Goal: Task Accomplishment & Management: Complete application form

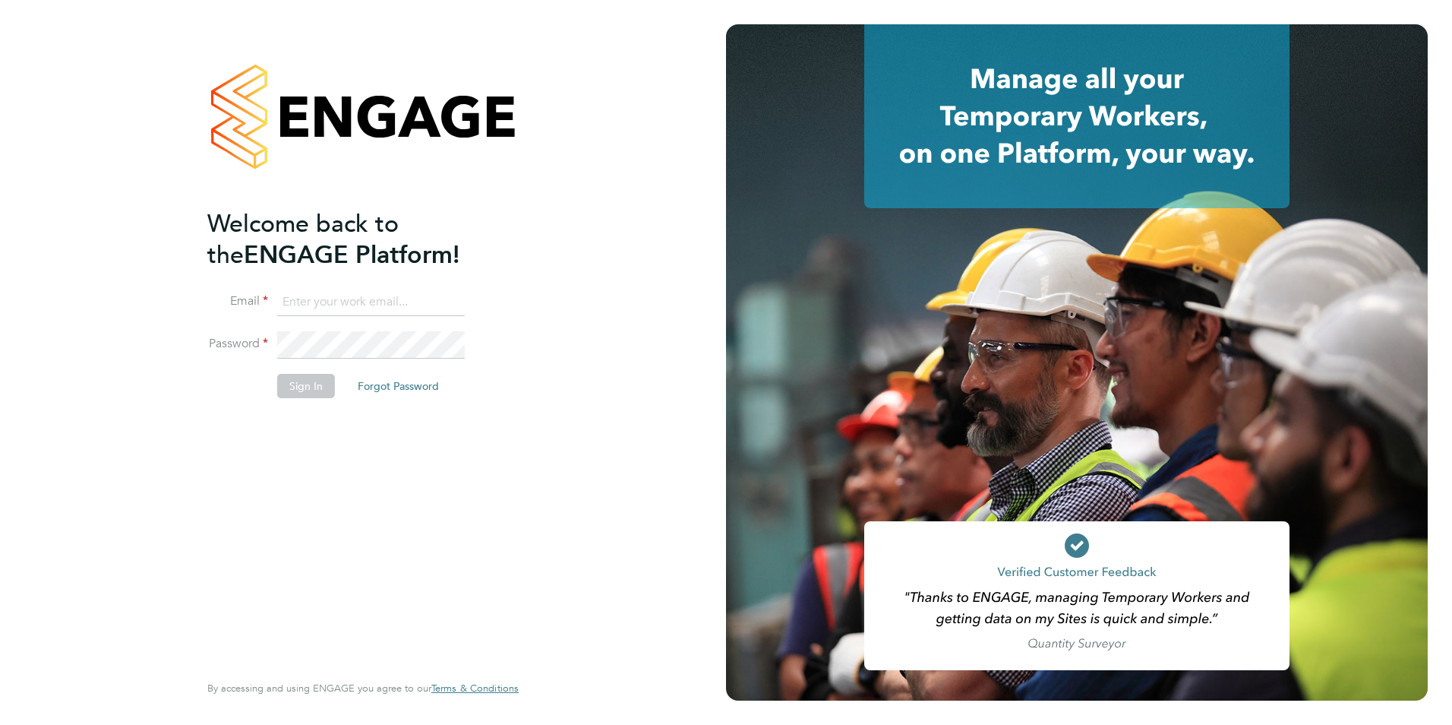
click at [336, 302] on input at bounding box center [371, 302] width 188 height 27
type input "[PERSON_NAME][EMAIL_ADDRESS][DOMAIN_NAME]"
click at [304, 389] on button "Sign In" at bounding box center [306, 386] width 58 height 24
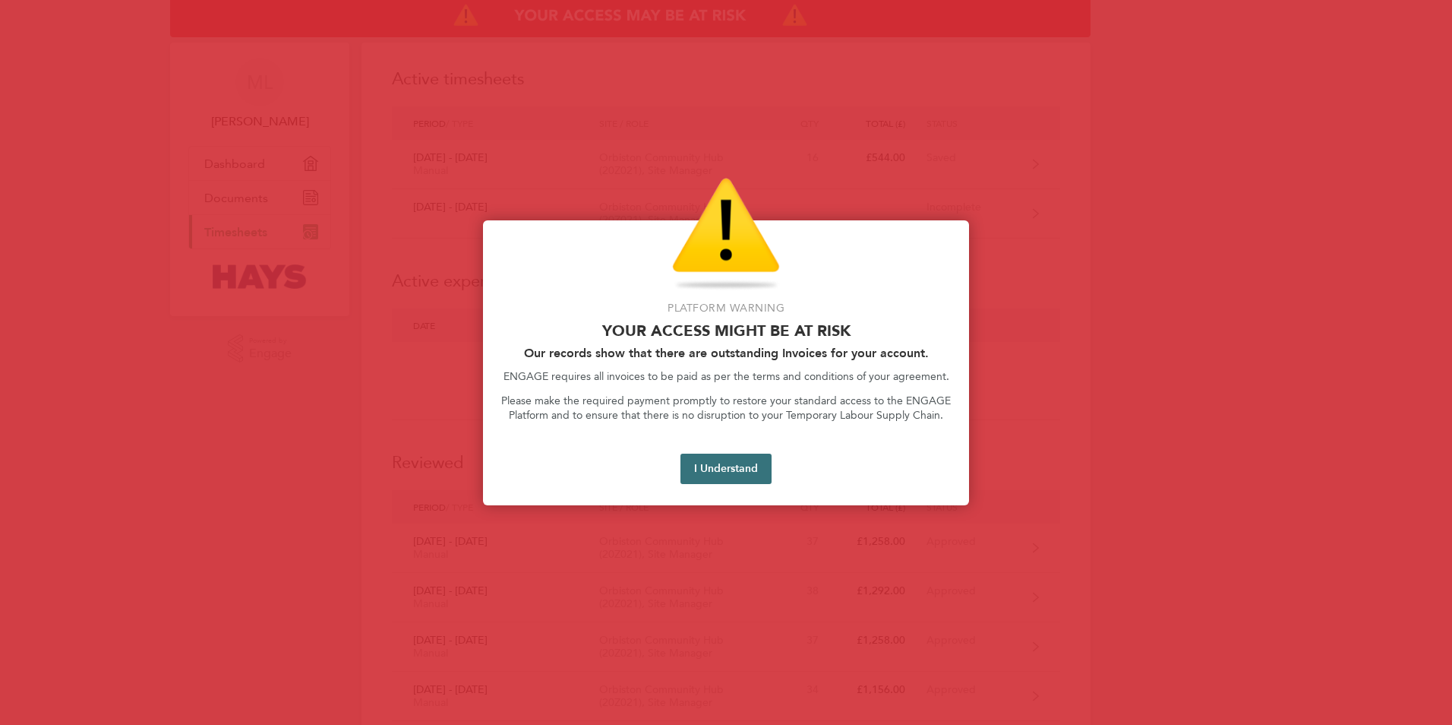
click at [711, 469] on button "I Understand" at bounding box center [725, 468] width 91 height 30
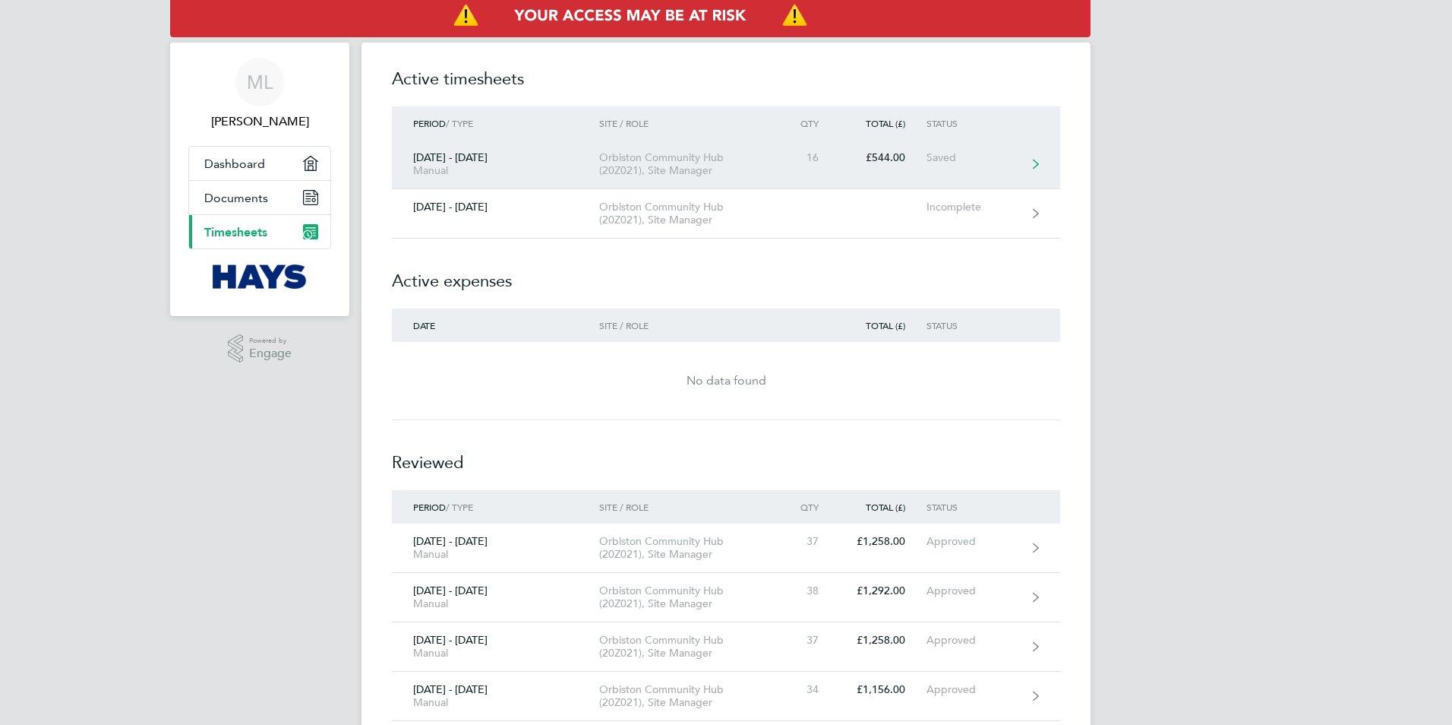
click at [459, 159] on div "[DATE] - [DATE] Manual" at bounding box center [495, 164] width 207 height 26
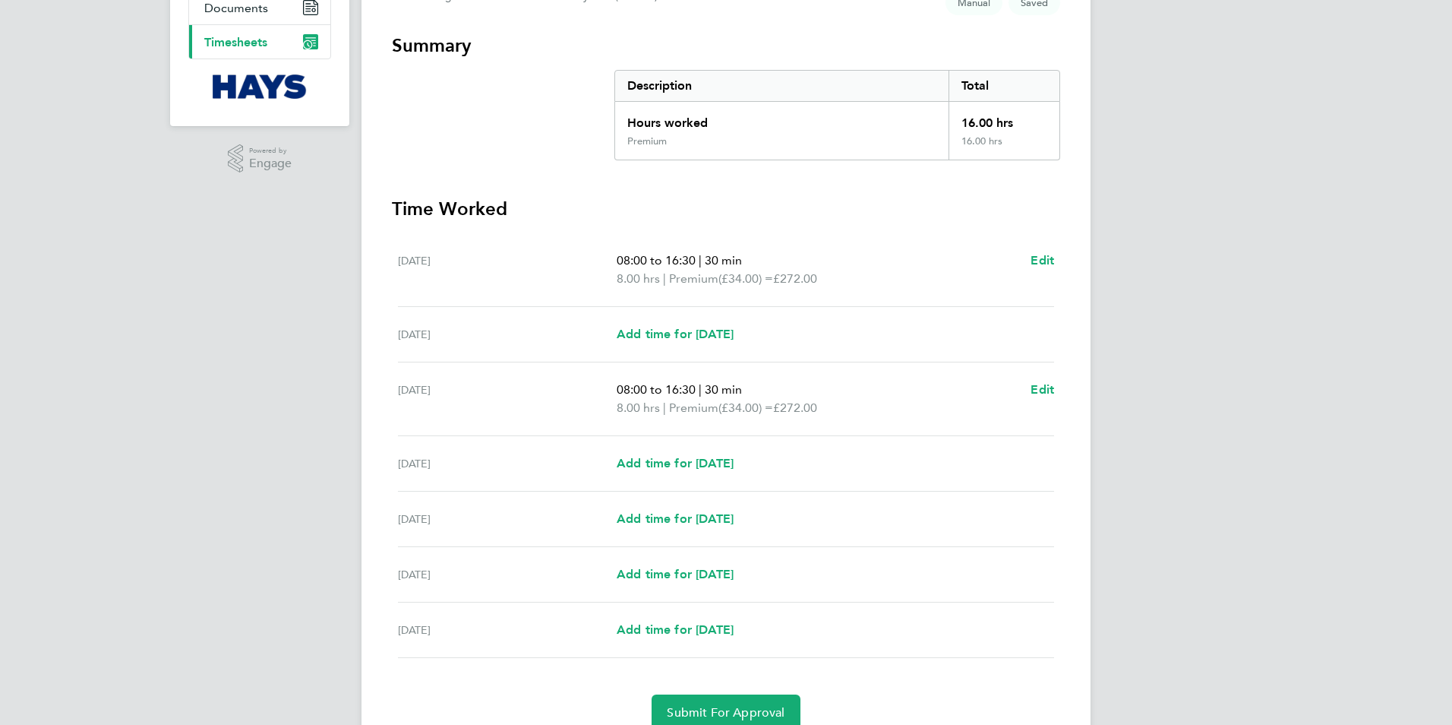
scroll to position [257, 0]
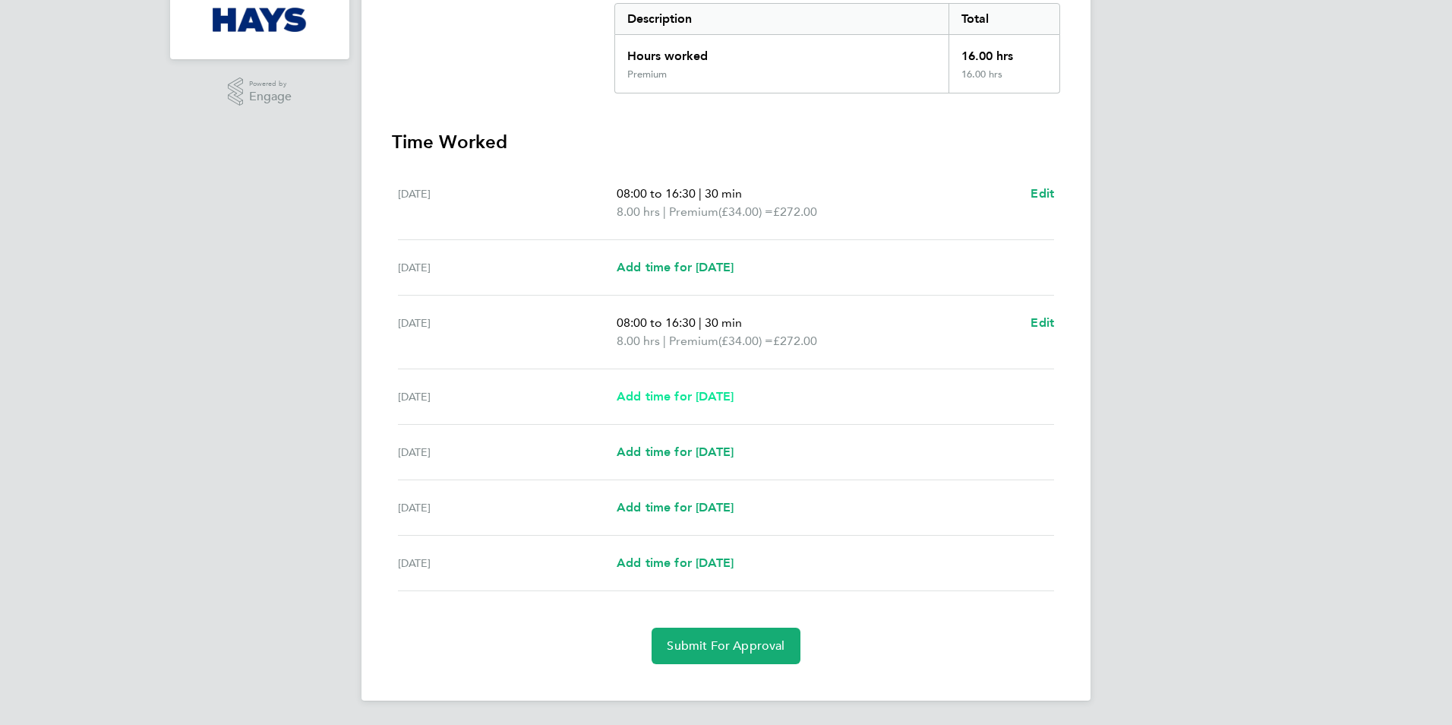
click at [679, 396] on span "Add time for [DATE]" at bounding box center [675, 396] width 117 height 14
select select "30"
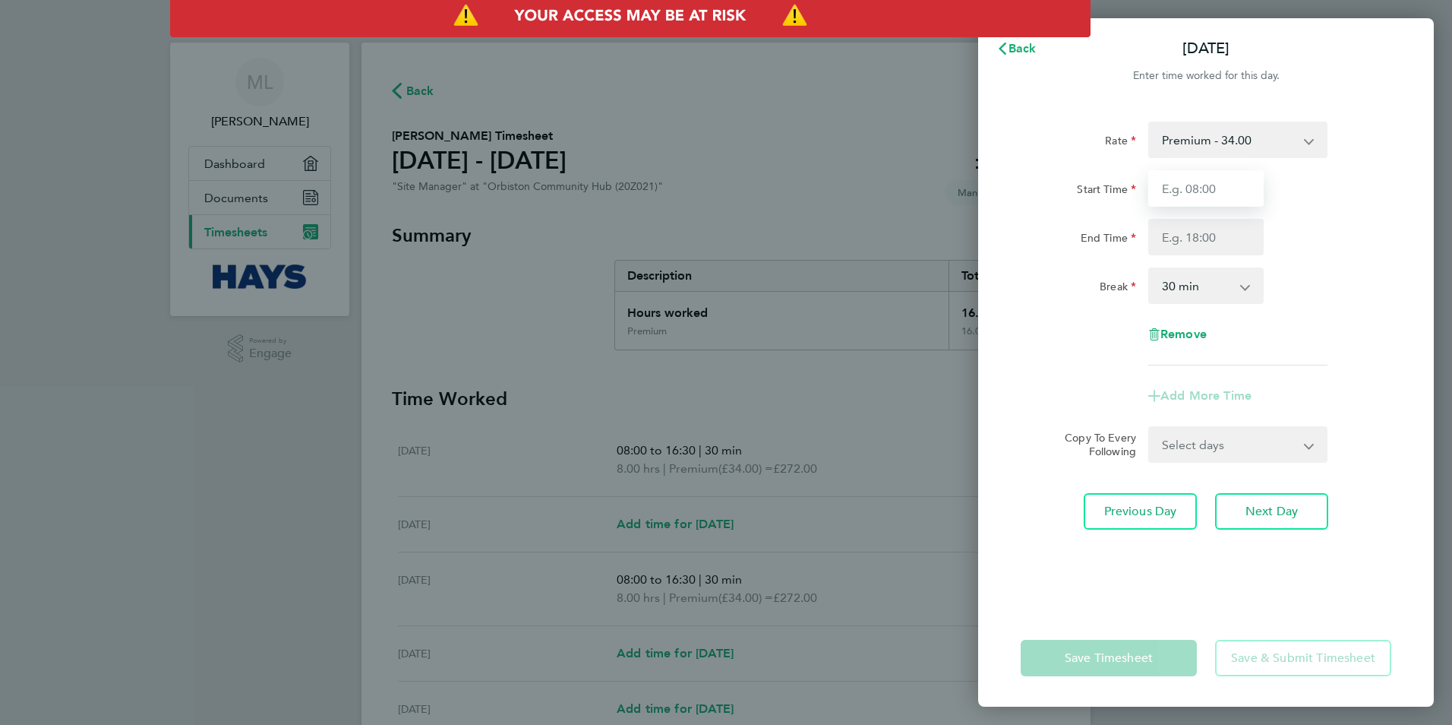
click at [1173, 194] on input "Start Time" at bounding box center [1205, 188] width 115 height 36
type input "08:00"
click at [1175, 242] on input "End Time" at bounding box center [1205, 237] width 115 height 36
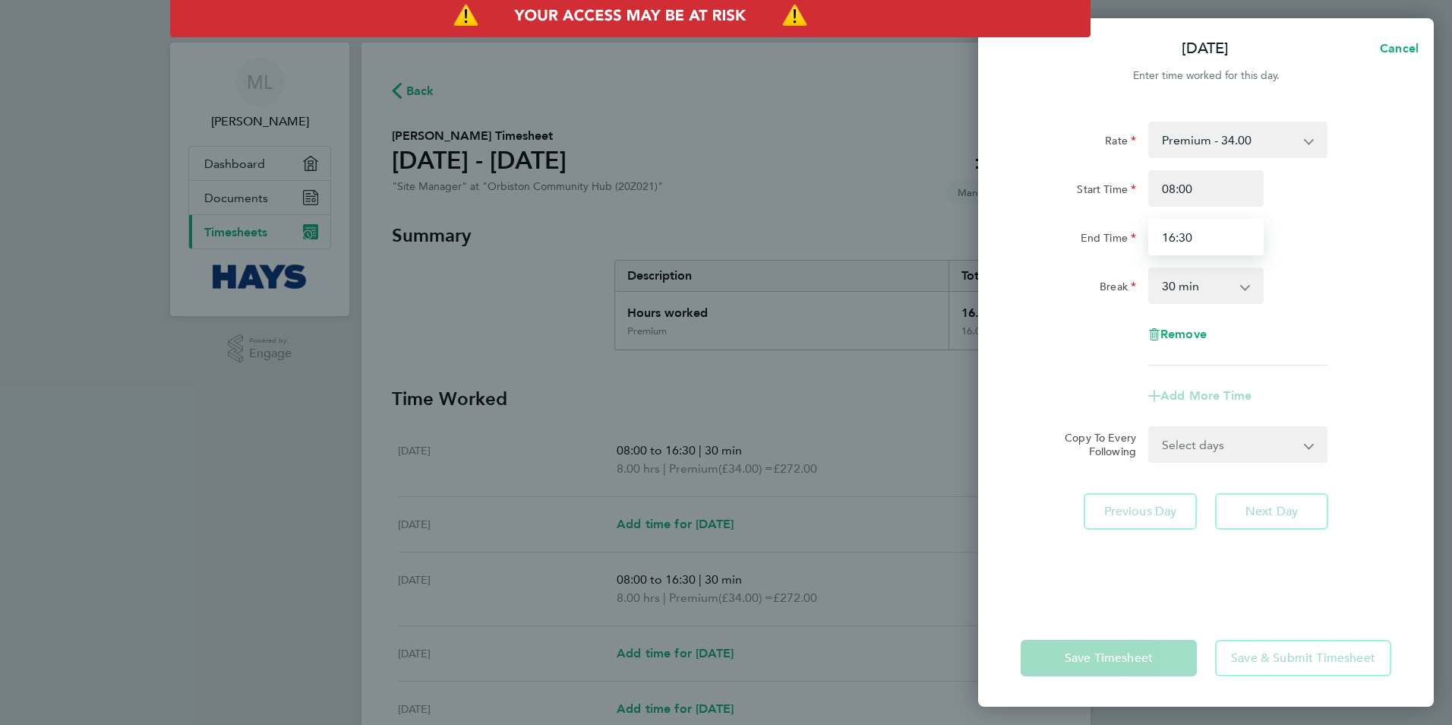
type input "16:30"
click at [1086, 336] on div "Rate Premium - 34.00 Start Time 08:00 End Time 16:30 Break 0 min 15 min 30 min …" at bounding box center [1206, 244] width 371 height 244
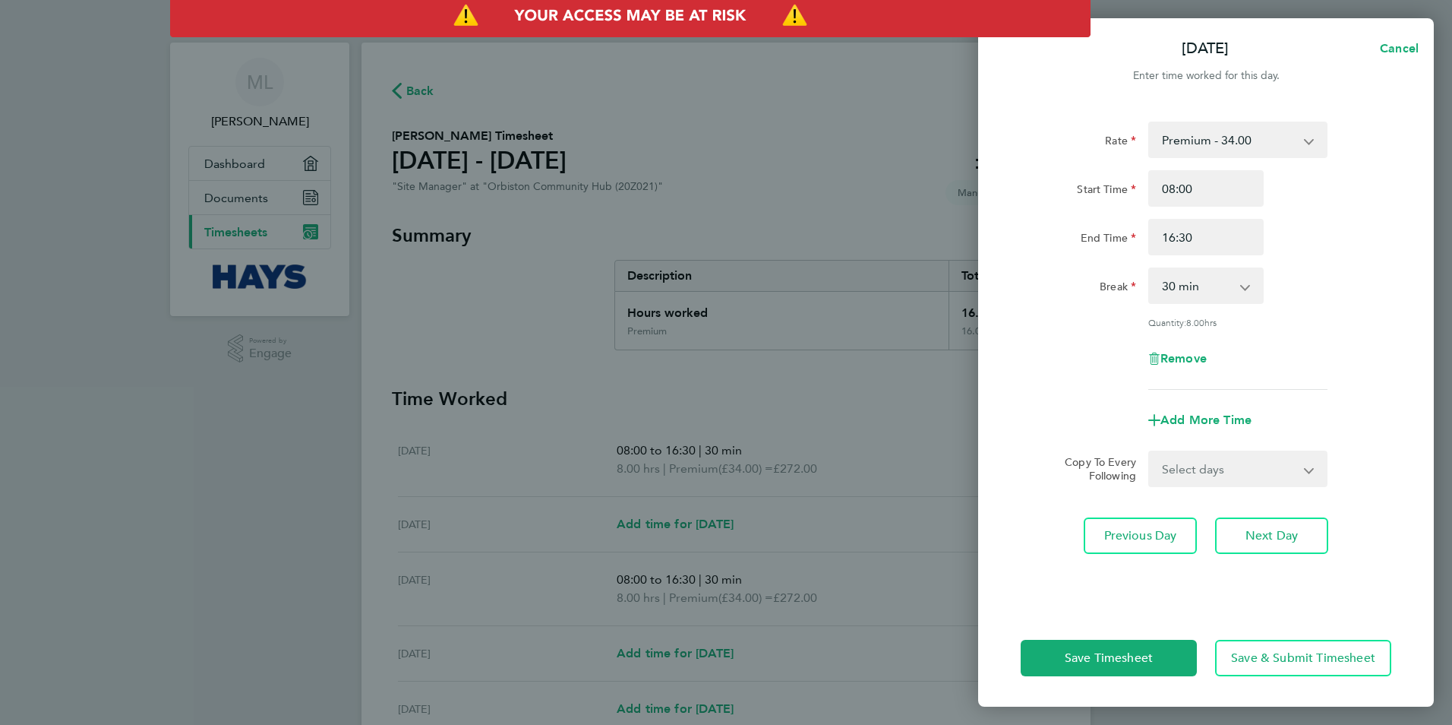
click at [1222, 471] on select "Select days Day [DATE] [DATE] [DATE]" at bounding box center [1229, 468] width 159 height 33
select select "WED"
click at [1150, 452] on select "Select days Day [DATE] [DATE] [DATE]" at bounding box center [1229, 468] width 159 height 33
select select "[DATE]"
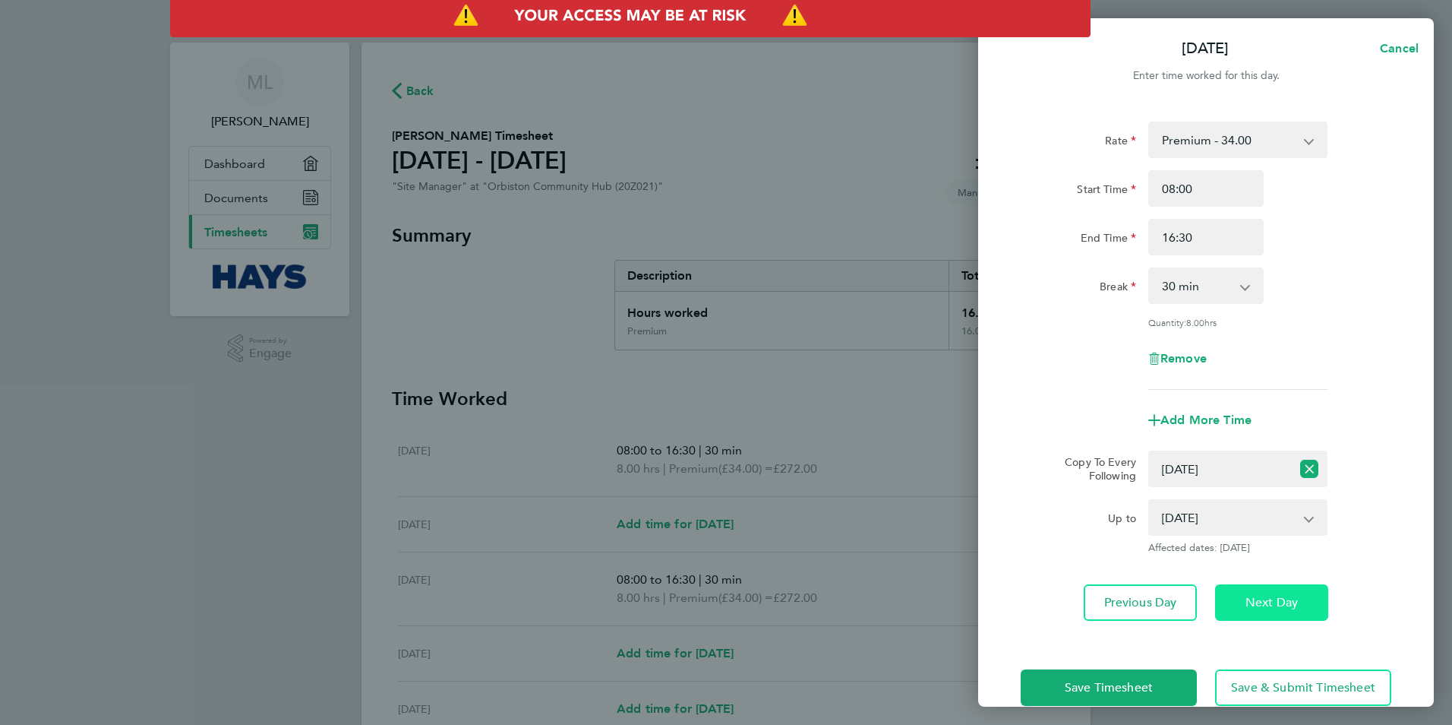
click at [1266, 603] on span "Next Day" at bounding box center [1272, 602] width 52 height 15
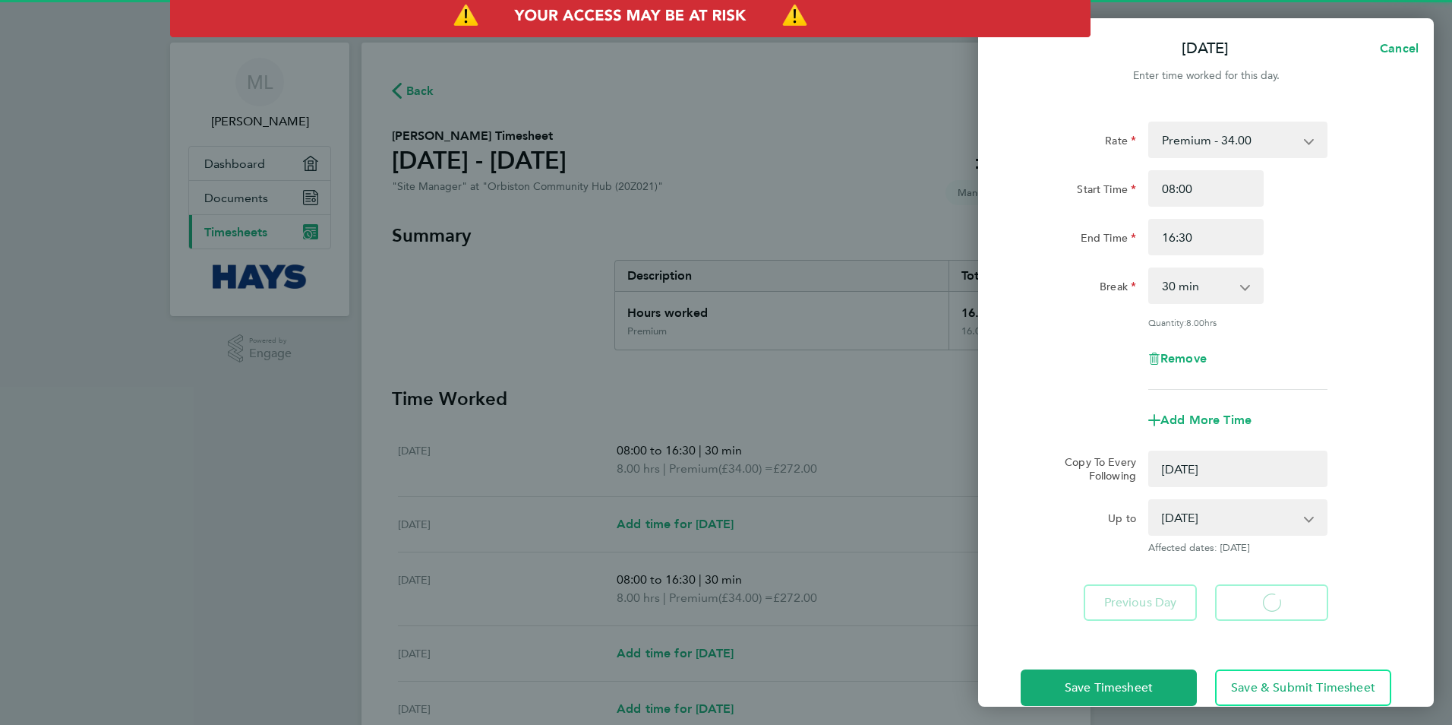
select select "0: null"
select select "30"
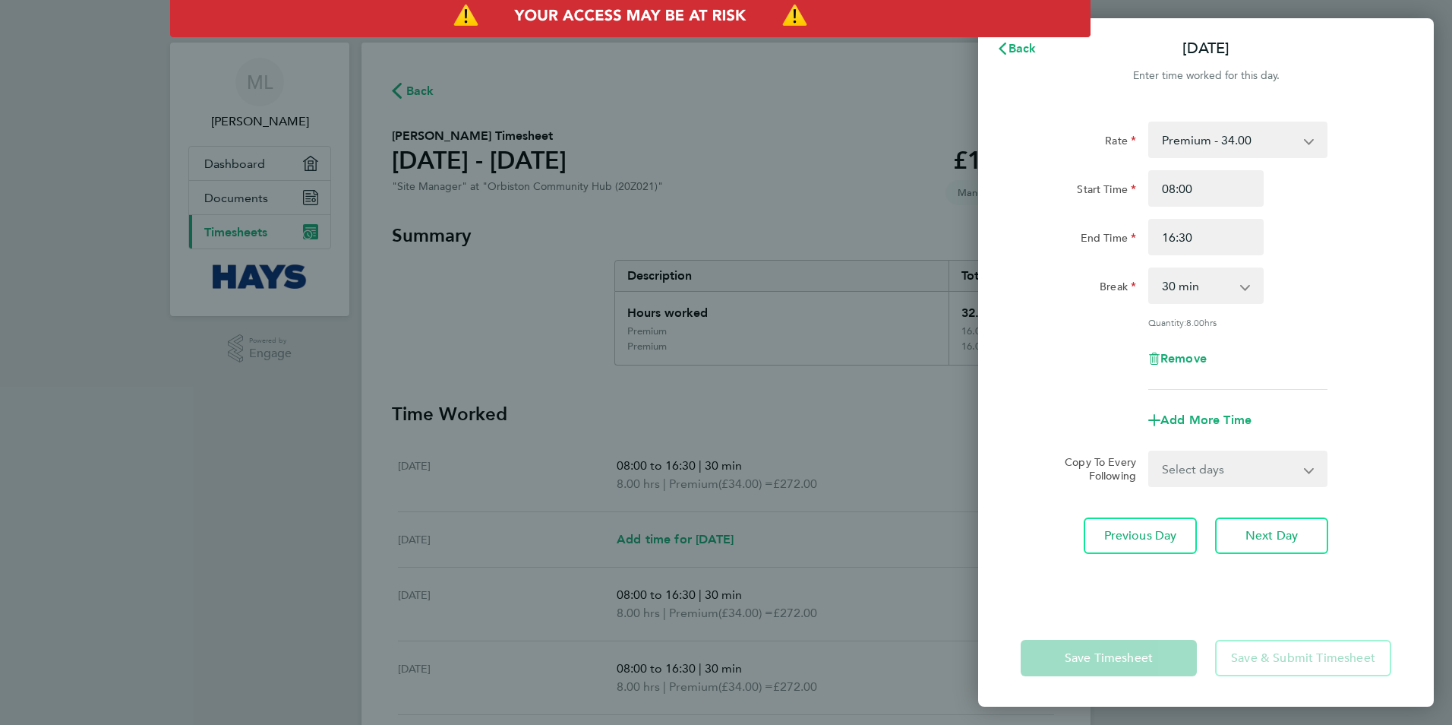
click at [1236, 472] on select "Select days Day [DATE] [DATE]" at bounding box center [1229, 468] width 159 height 33
select select "THU"
click at [1150, 452] on select "Select days Day [DATE] [DATE]" at bounding box center [1229, 468] width 159 height 33
select select "[DATE]"
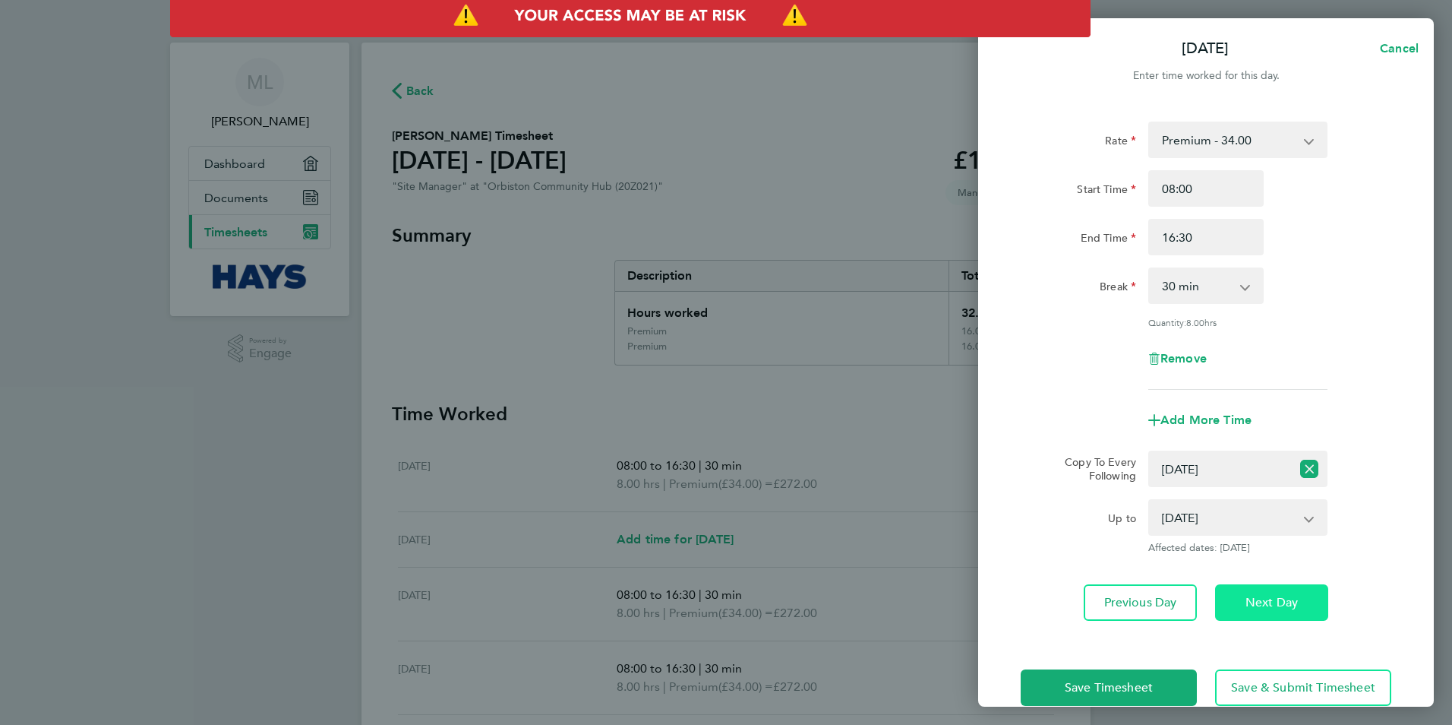
click at [1271, 605] on span "Next Day" at bounding box center [1272, 602] width 52 height 15
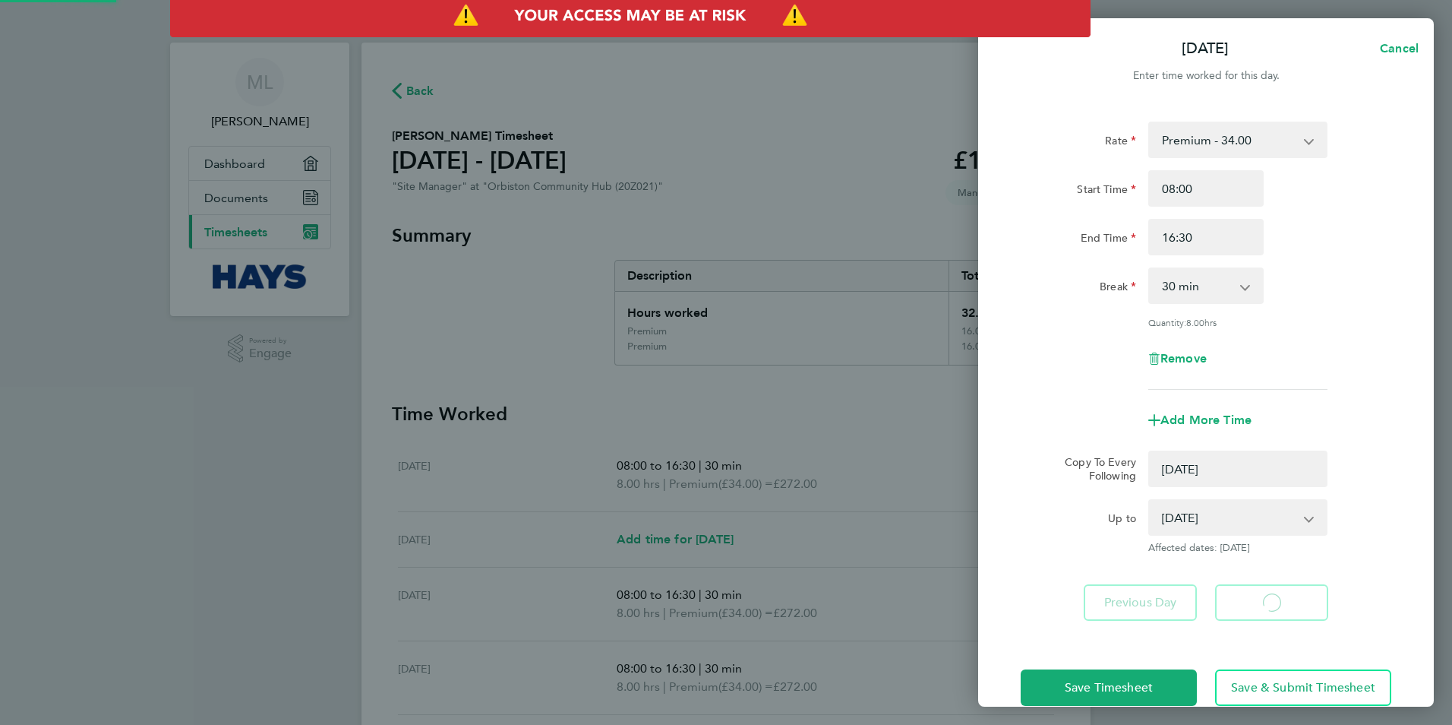
select select "0: null"
select select "30"
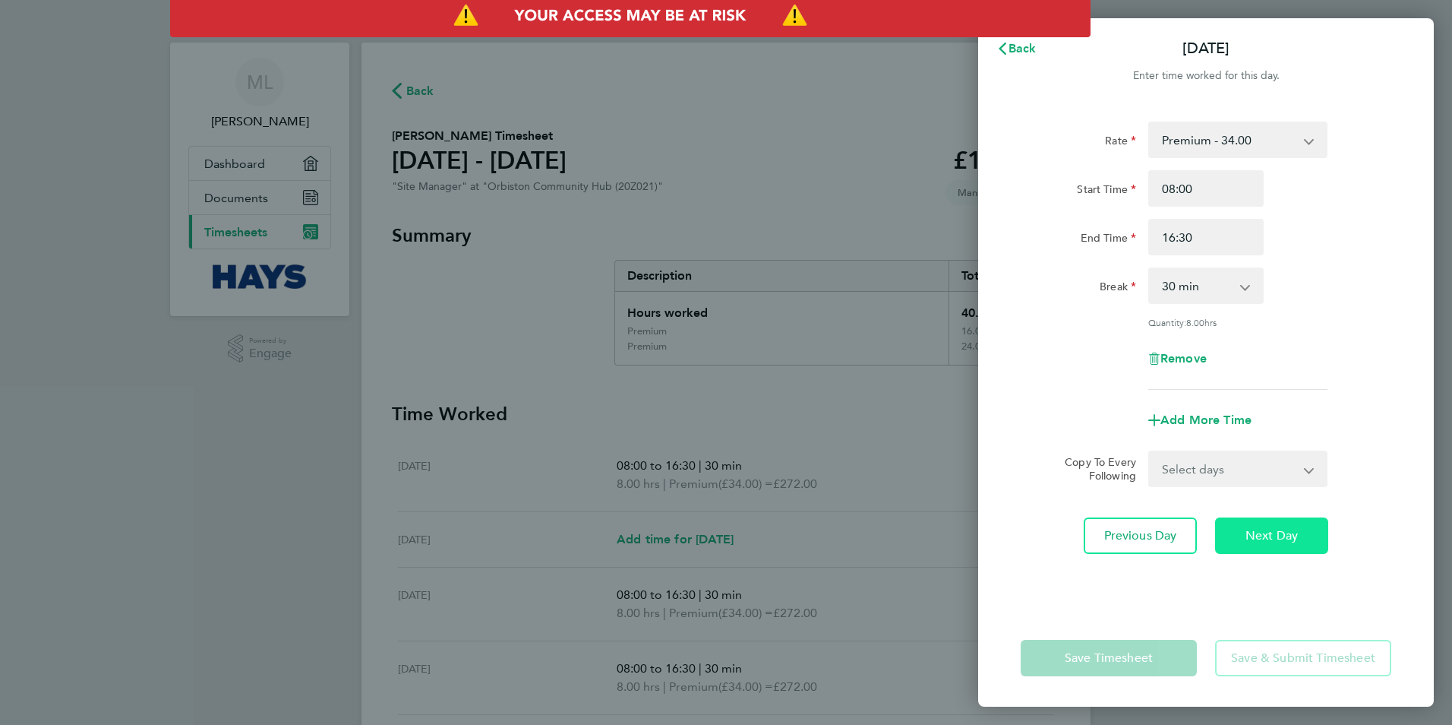
click at [1282, 539] on span "Next Day" at bounding box center [1272, 535] width 52 height 15
select select "30"
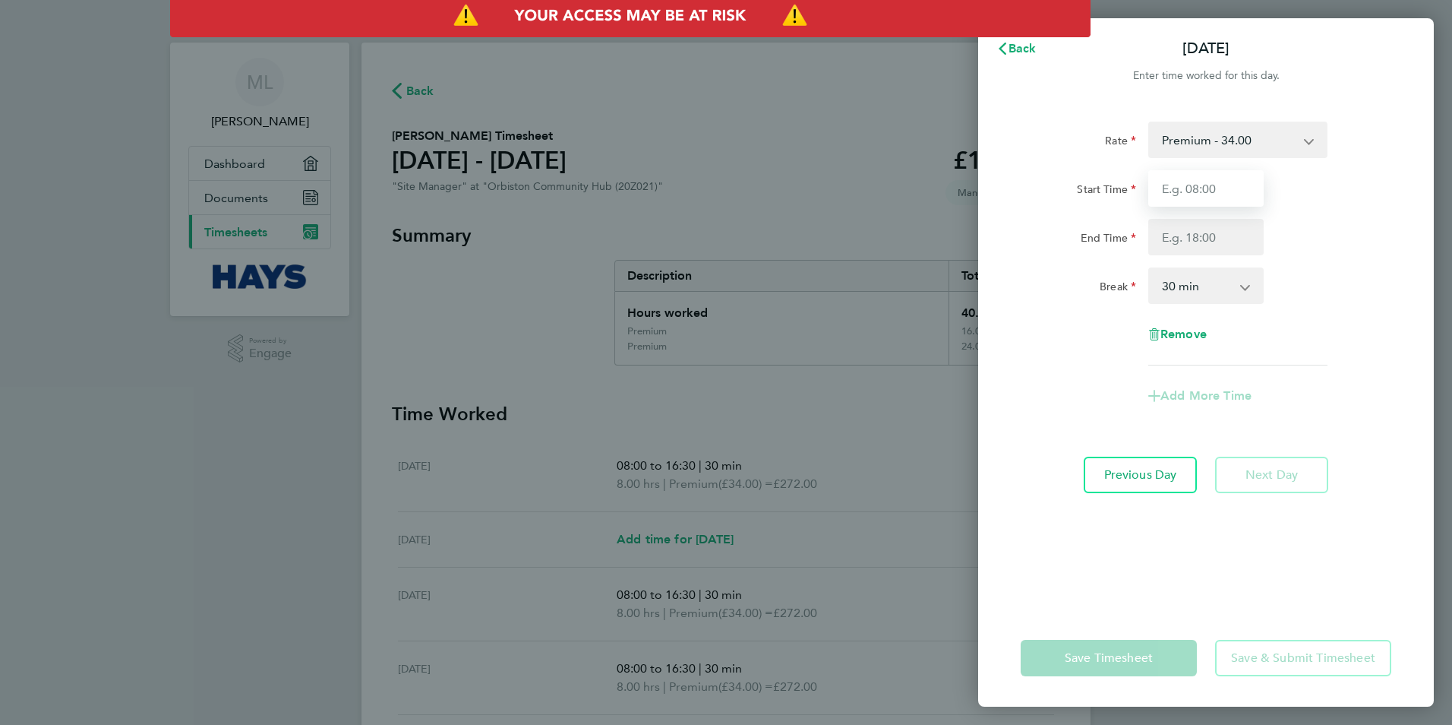
click at [1201, 196] on input "Start Time" at bounding box center [1205, 188] width 115 height 36
type input "08:00"
click at [1194, 232] on input "End Time" at bounding box center [1205, 237] width 115 height 36
type input "13:00"
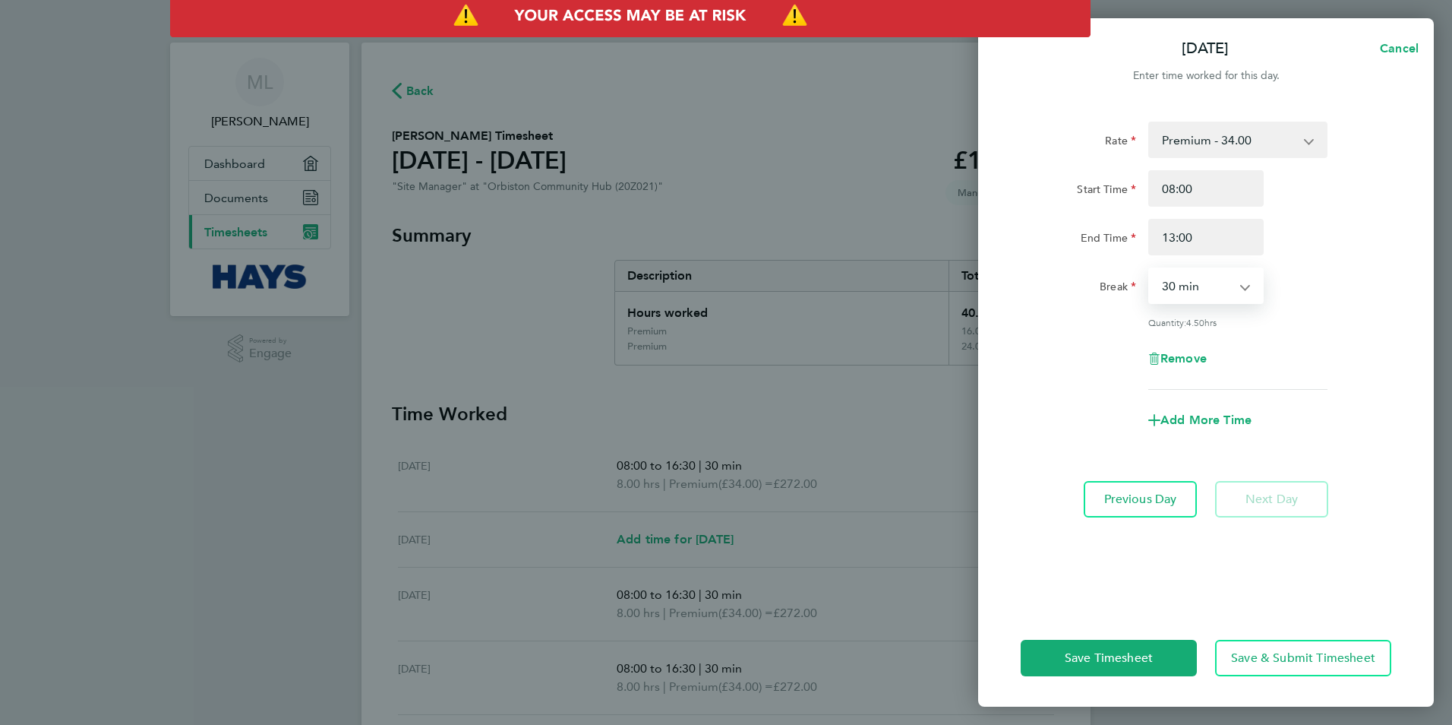
click at [1187, 283] on select "0 min 15 min 30 min 45 min 60 min 75 min 90 min" at bounding box center [1197, 285] width 94 height 33
select select "0"
click at [1150, 269] on select "0 min 15 min 30 min 45 min 60 min 75 min 90 min" at bounding box center [1197, 285] width 94 height 33
click at [1258, 453] on div "Rate Premium - 34.00 Start Time 08:00 End Time 13:00 Break 0 min 15 min 30 min …" at bounding box center [1206, 356] width 456 height 506
click at [1293, 664] on span "Save & Submit Timesheet" at bounding box center [1303, 657] width 144 height 15
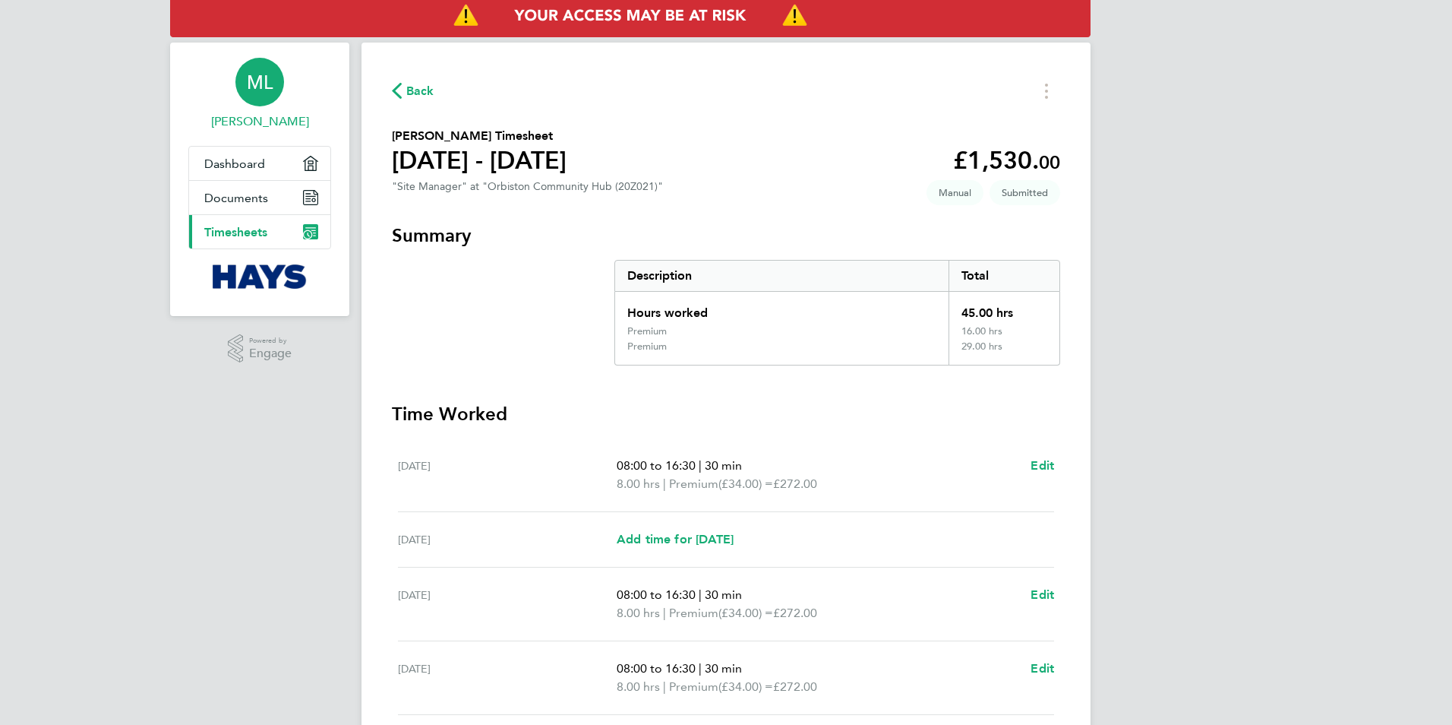
click at [255, 75] on span "ML" at bounding box center [260, 82] width 26 height 20
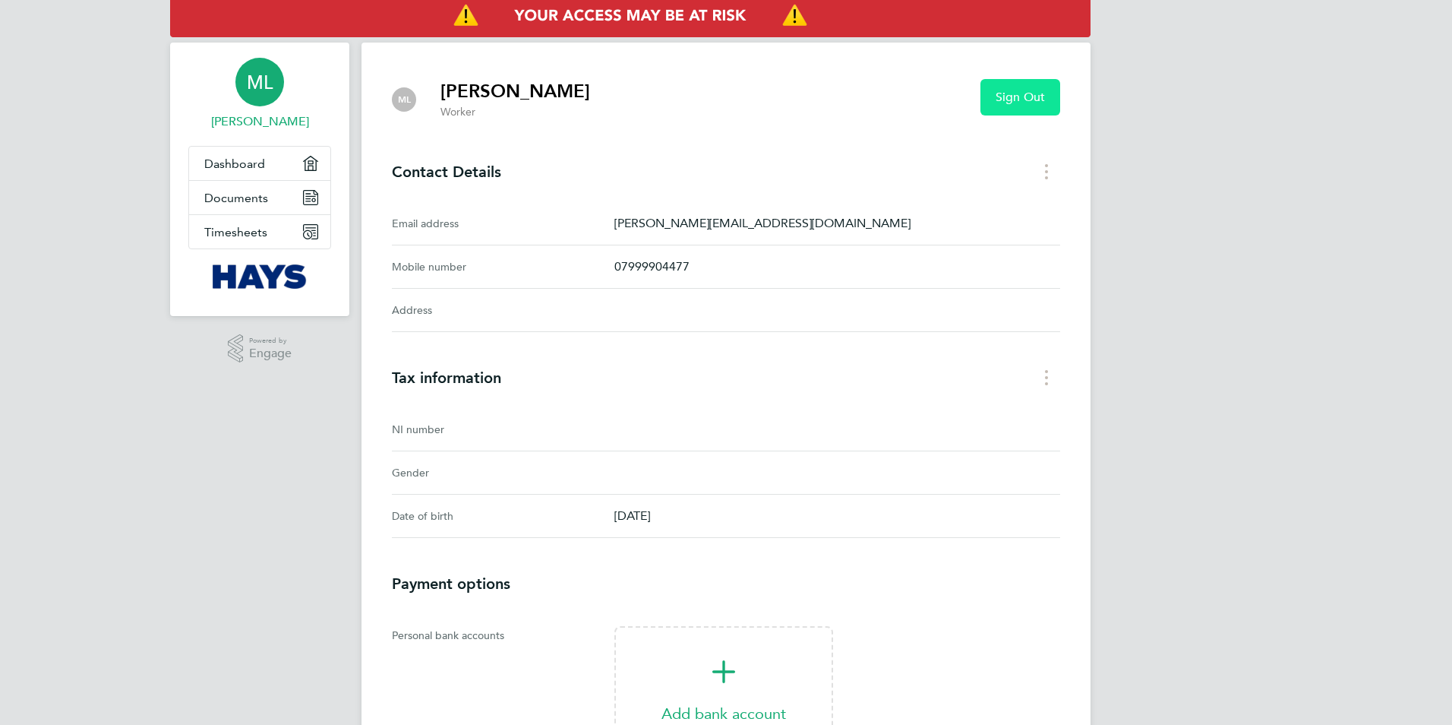
click at [1018, 93] on span "Sign Out" at bounding box center [1020, 97] width 49 height 15
